Goal: Information Seeking & Learning: Learn about a topic

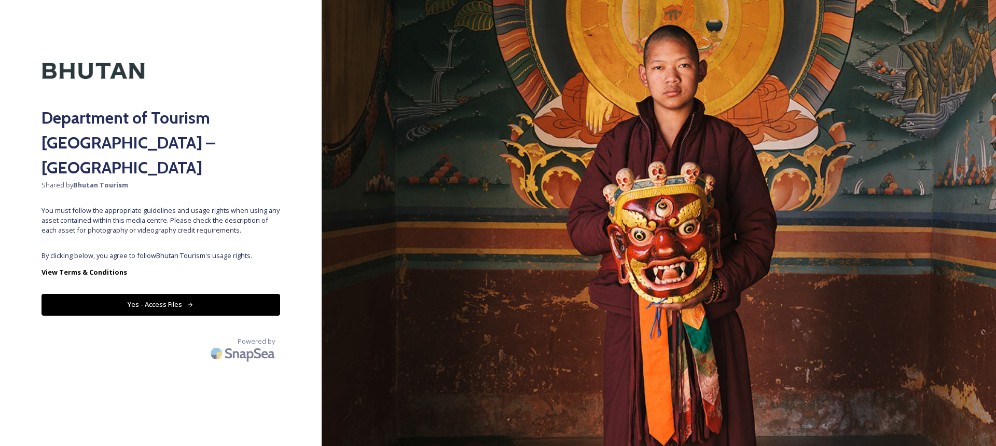
click at [160, 294] on button "Yes - Access Files" at bounding box center [161, 304] width 239 height 21
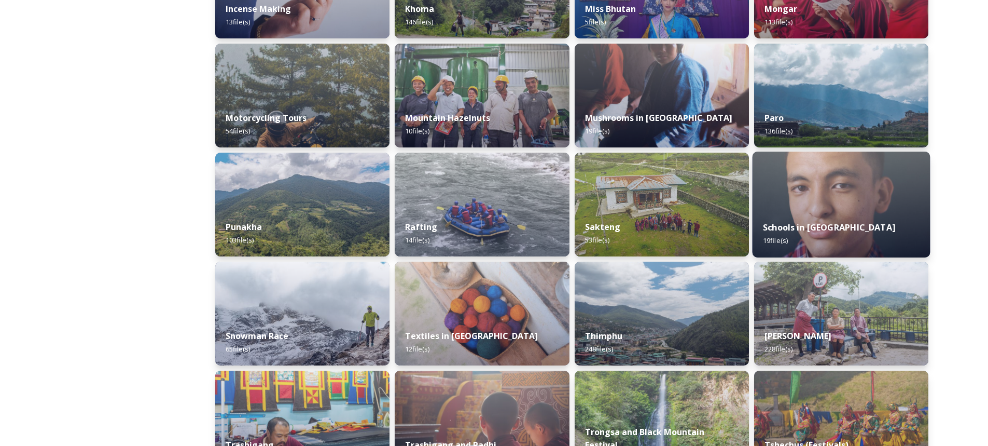
scroll to position [726, 0]
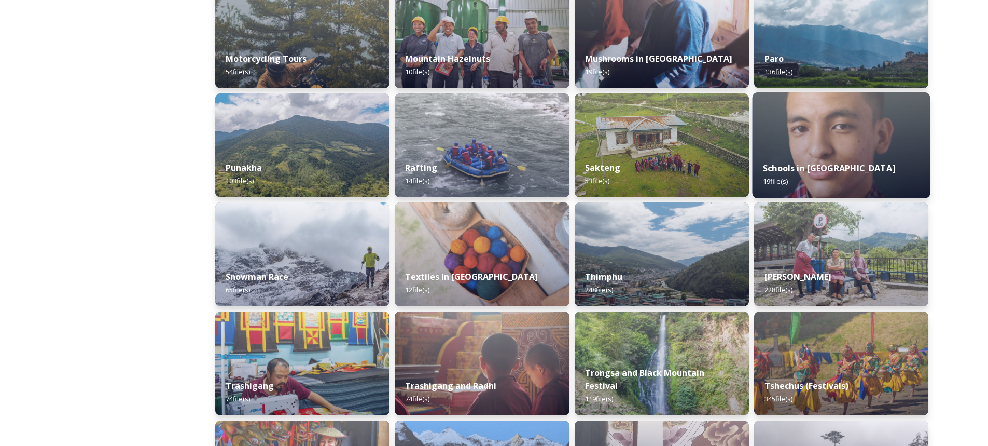
click at [875, 151] on div "Schools in [GEOGRAPHIC_DATA] 19 file(s)" at bounding box center [841, 174] width 178 height 47
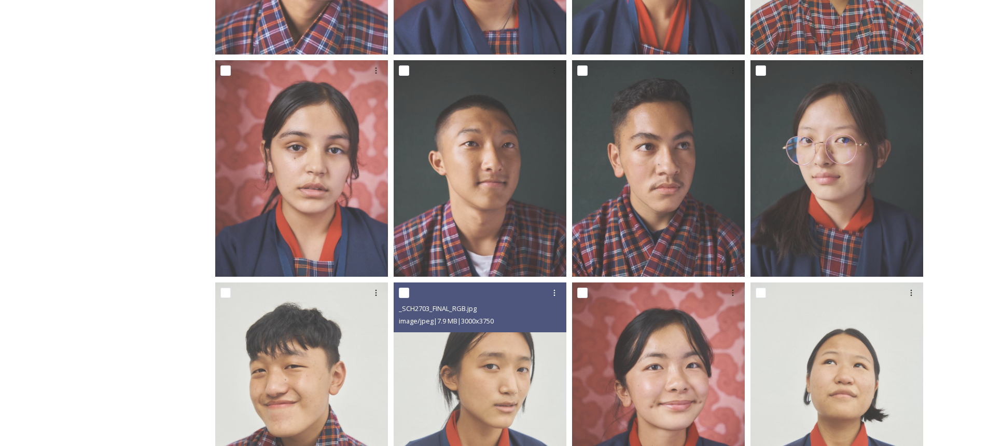
scroll to position [357, 0]
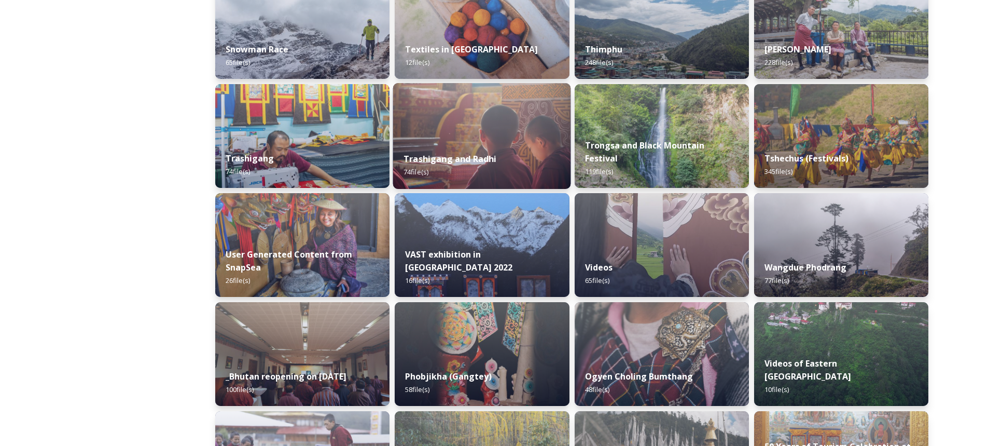
scroll to position [1100, 0]
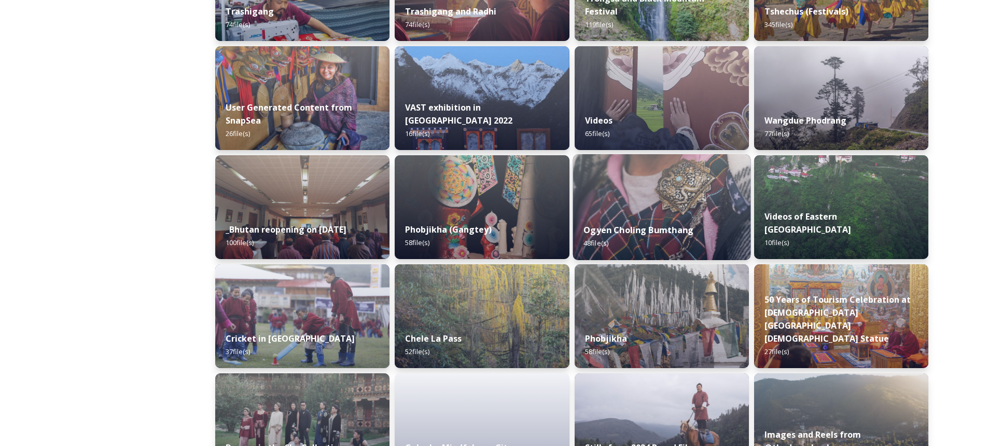
click at [620, 200] on img at bounding box center [662, 207] width 178 height 106
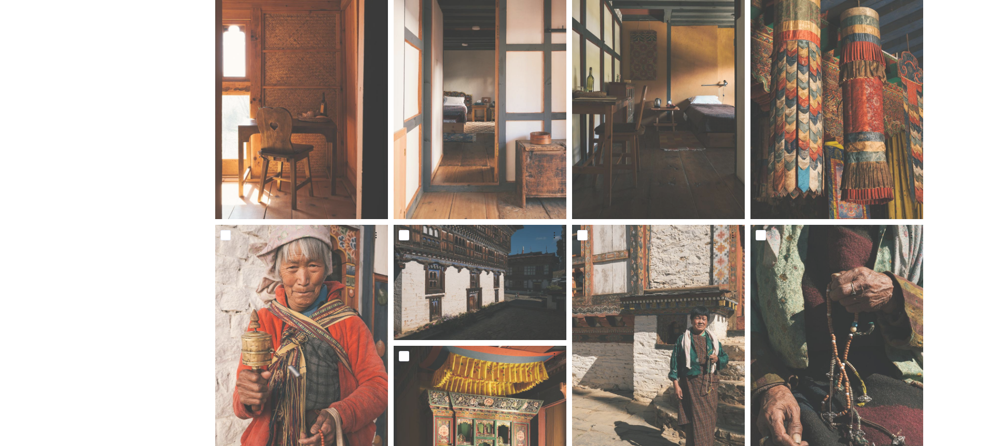
scroll to position [623, 0]
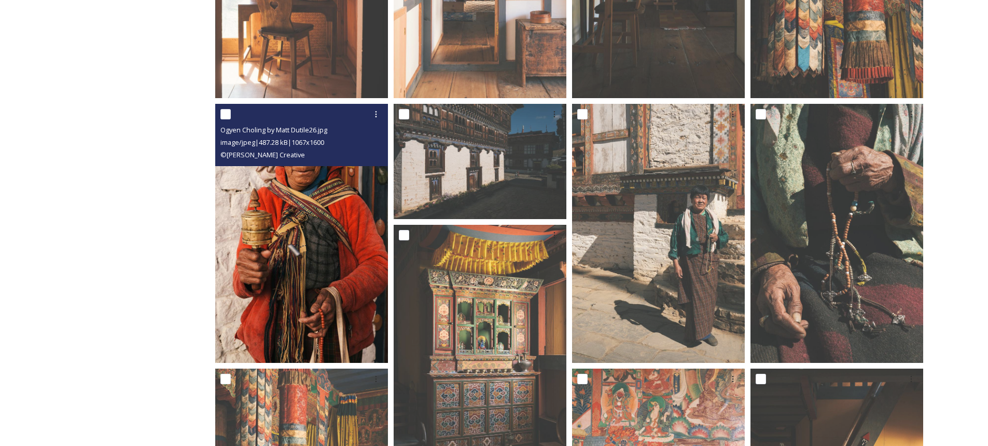
click at [320, 243] on img at bounding box center [301, 233] width 173 height 259
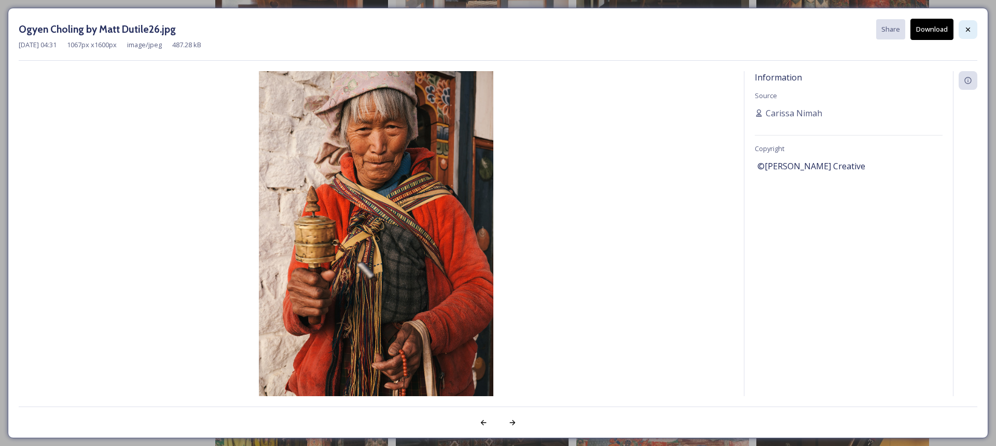
click at [970, 22] on div at bounding box center [968, 29] width 19 height 19
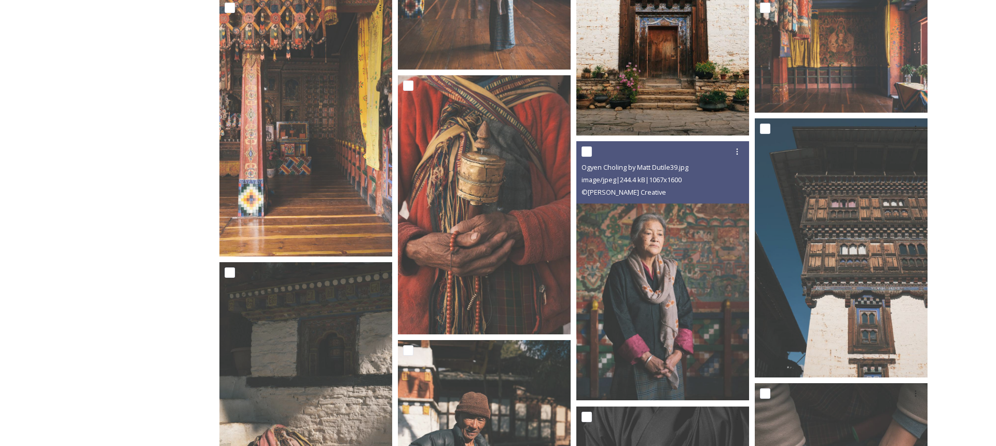
scroll to position [2646, 0]
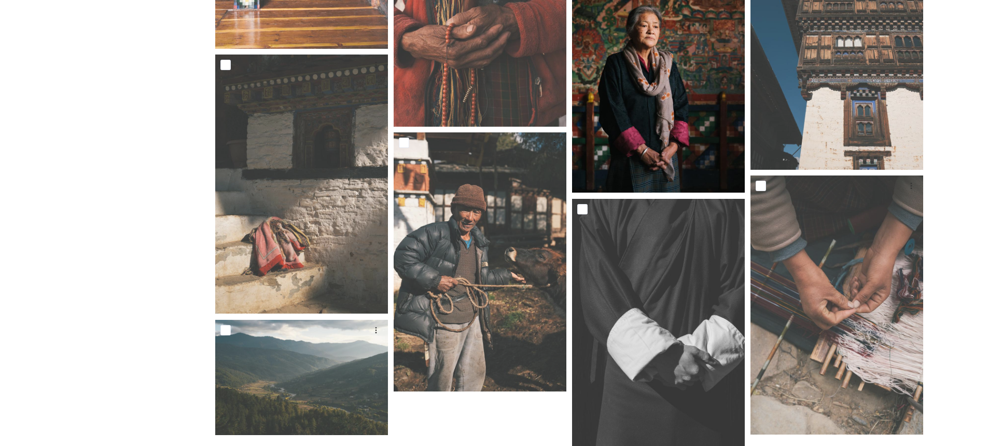
click at [656, 162] on img at bounding box center [658, 63] width 173 height 259
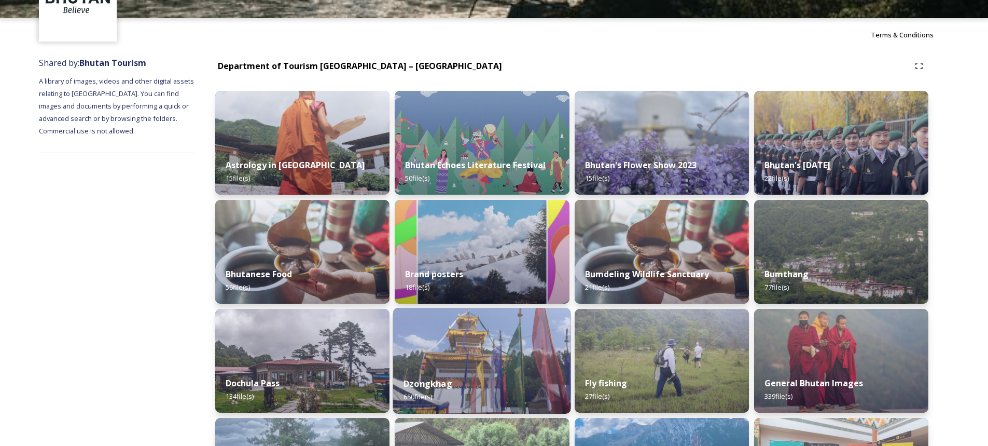
scroll to position [156, 0]
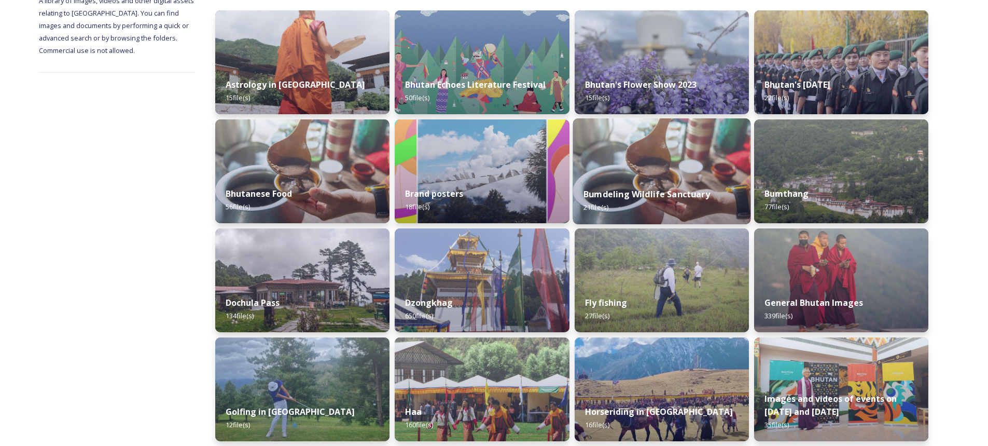
click at [627, 195] on strong "Bumdeling Wildlife Sanctuary" at bounding box center [647, 193] width 127 height 11
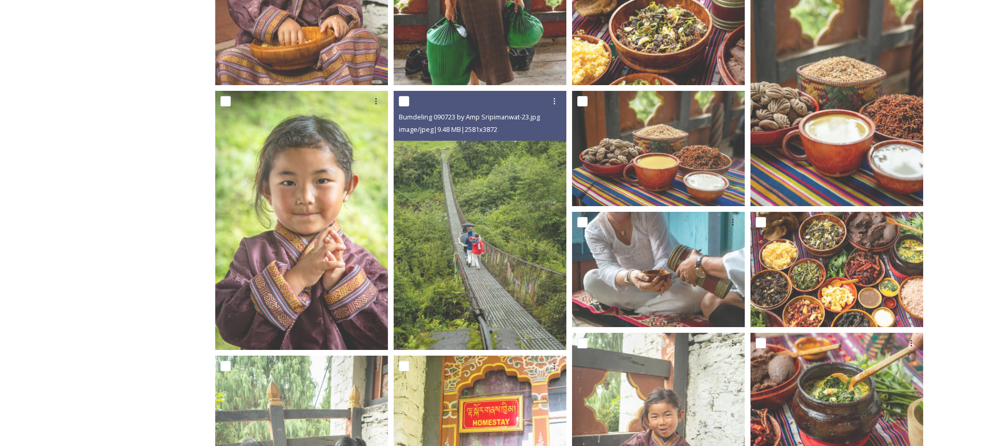
scroll to position [363, 0]
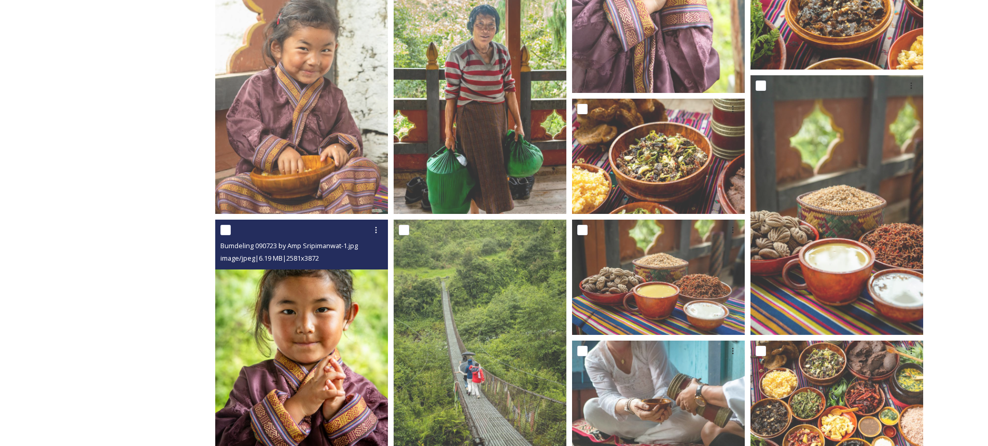
click at [287, 363] on img at bounding box center [301, 348] width 173 height 259
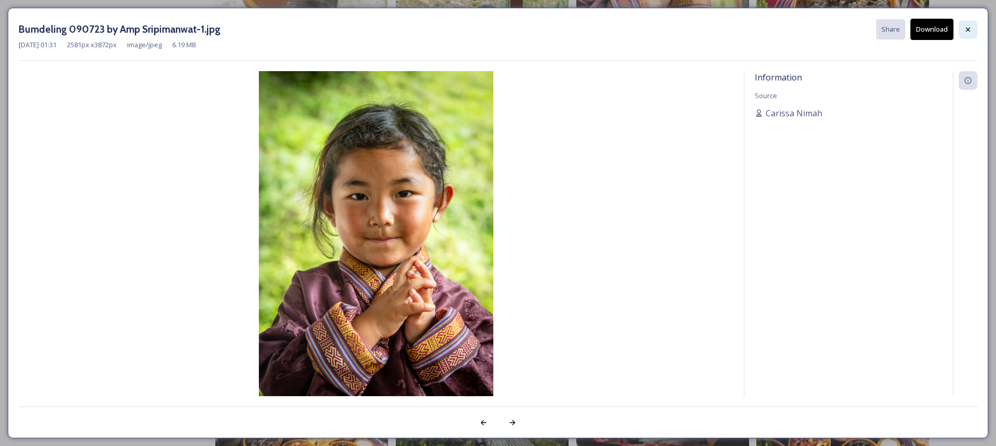
click at [969, 35] on div at bounding box center [968, 29] width 19 height 19
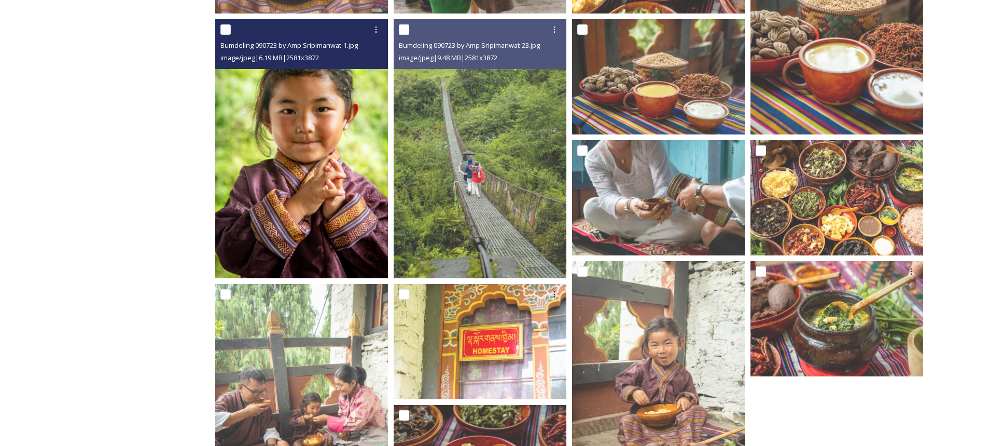
scroll to position [562, 0]
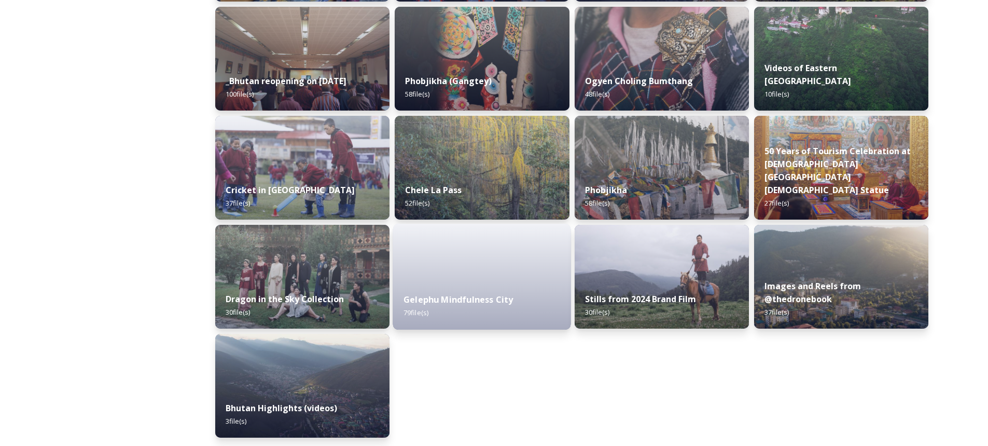
scroll to position [1251, 0]
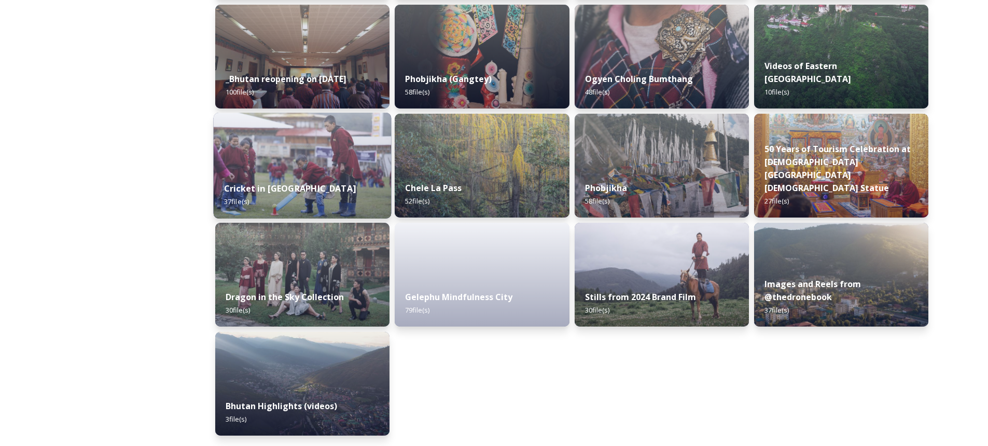
click at [332, 186] on div "Cricket in [GEOGRAPHIC_DATA] 37 file(s)" at bounding box center [303, 194] width 178 height 47
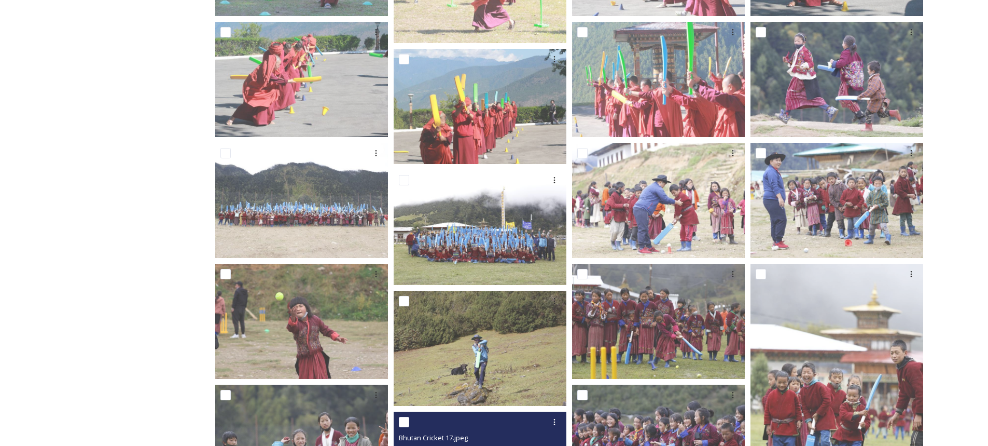
scroll to position [353, 0]
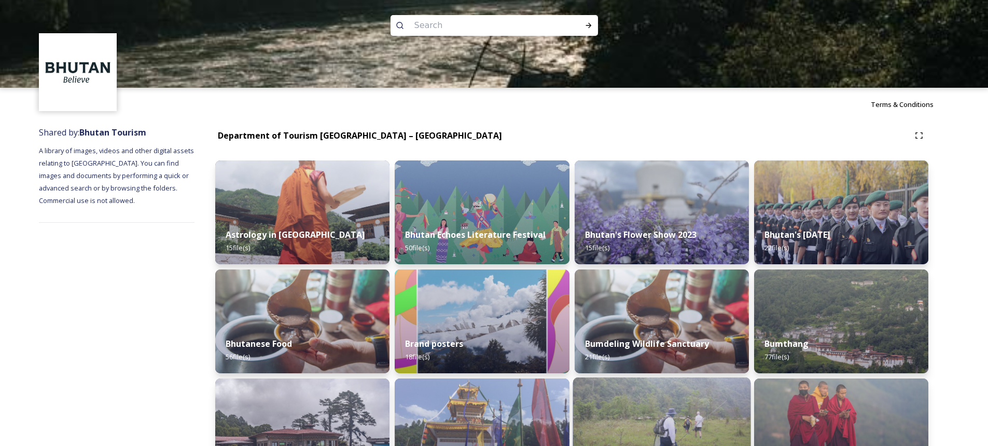
scroll to position [161, 0]
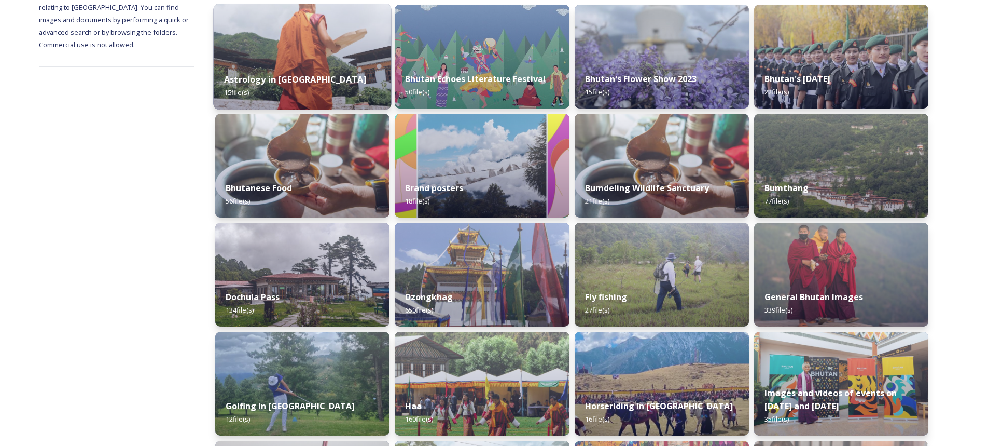
click at [262, 64] on div "Astrology in [GEOGRAPHIC_DATA] 15 file(s)" at bounding box center [303, 85] width 178 height 47
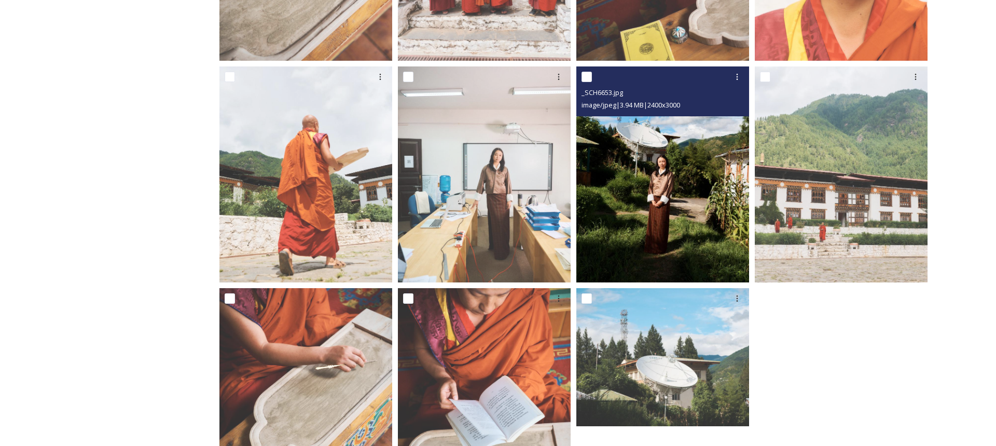
scroll to position [655, 0]
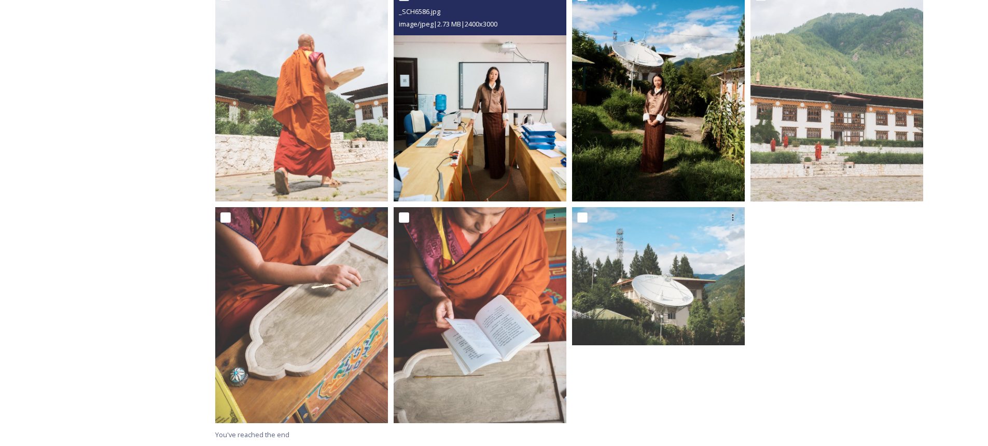
click at [475, 123] on img at bounding box center [480, 93] width 173 height 216
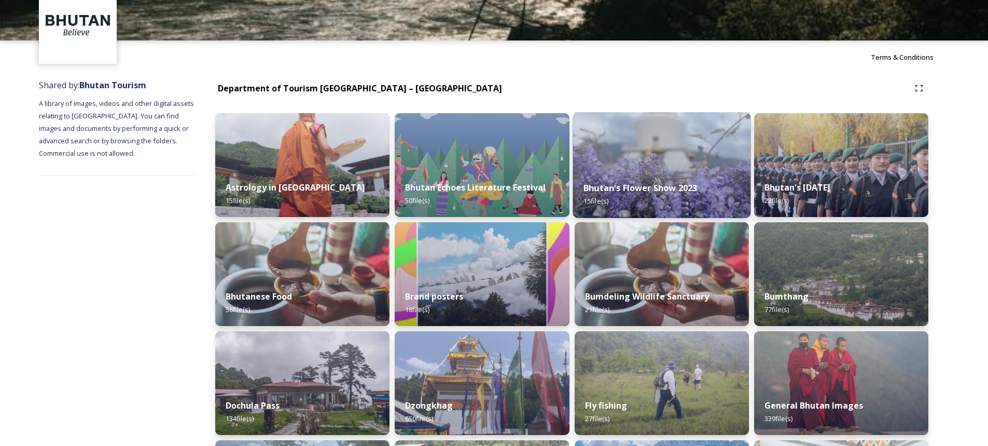
scroll to position [104, 0]
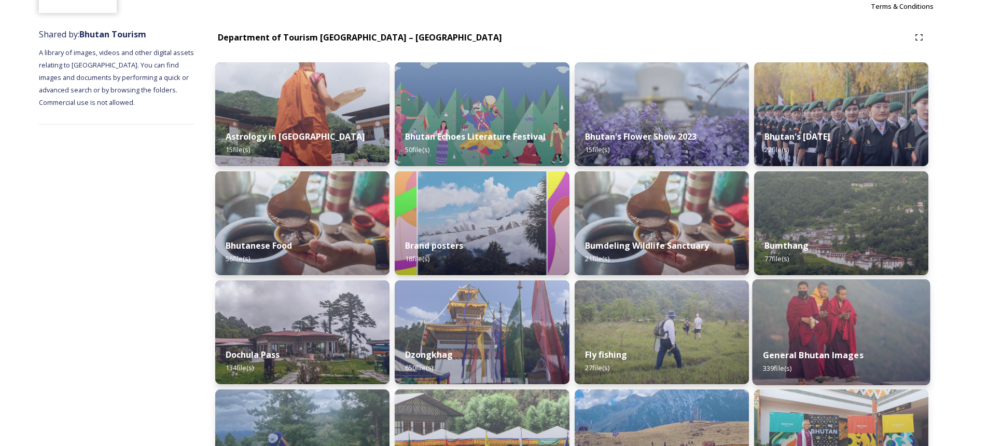
click at [826, 311] on img at bounding box center [841, 332] width 178 height 106
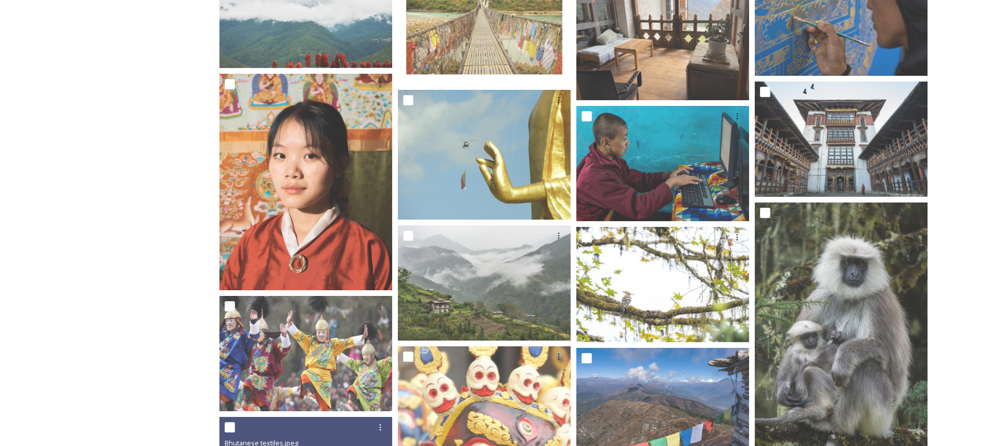
scroll to position [467, 0]
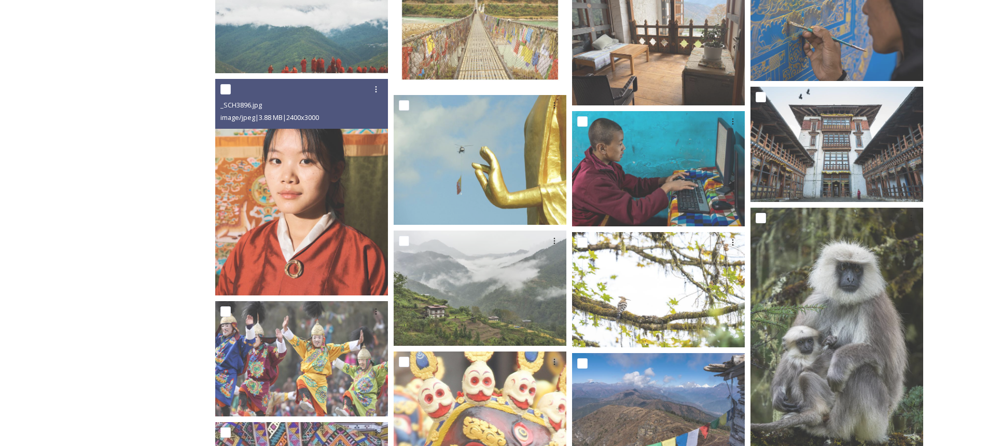
click at [292, 234] on img at bounding box center [301, 187] width 173 height 216
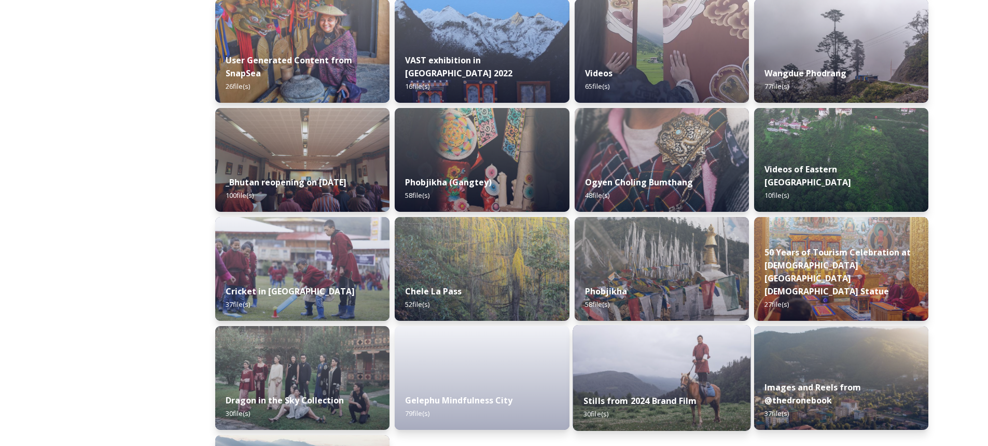
scroll to position [1245, 0]
